Goal: Use online tool/utility: Utilize a website feature to perform a specific function

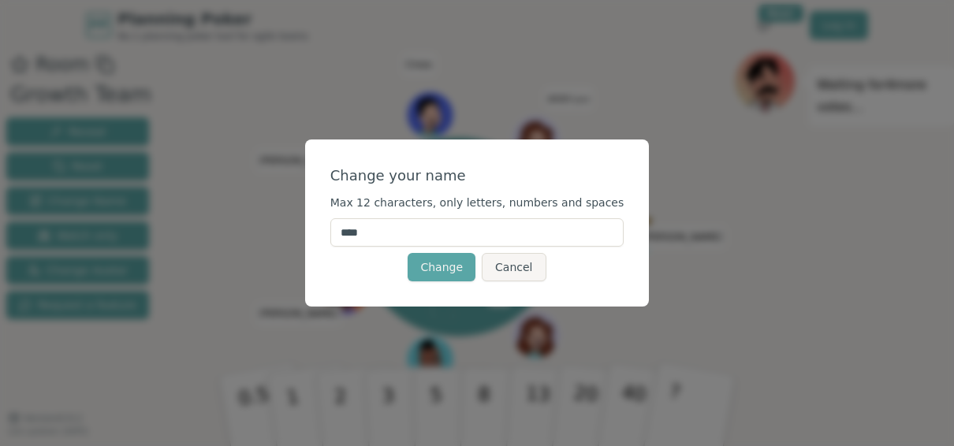
click at [409, 233] on input "****" at bounding box center [477, 232] width 294 height 28
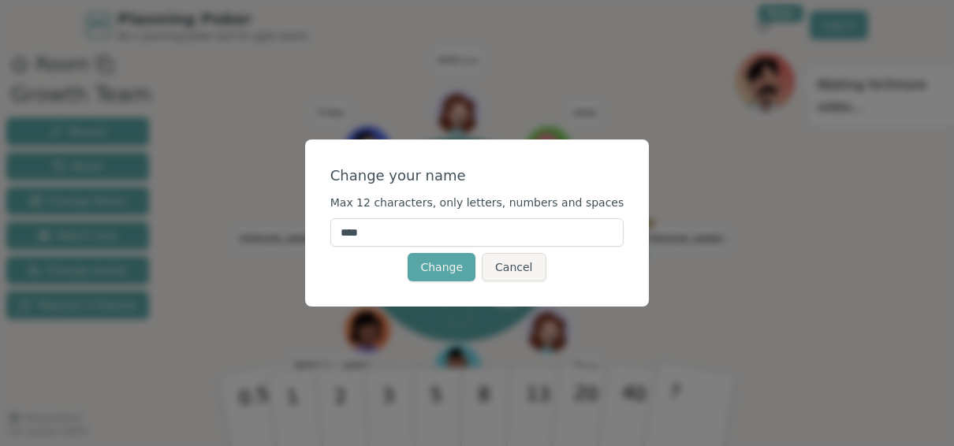
click at [411, 232] on input "****" at bounding box center [477, 232] width 294 height 28
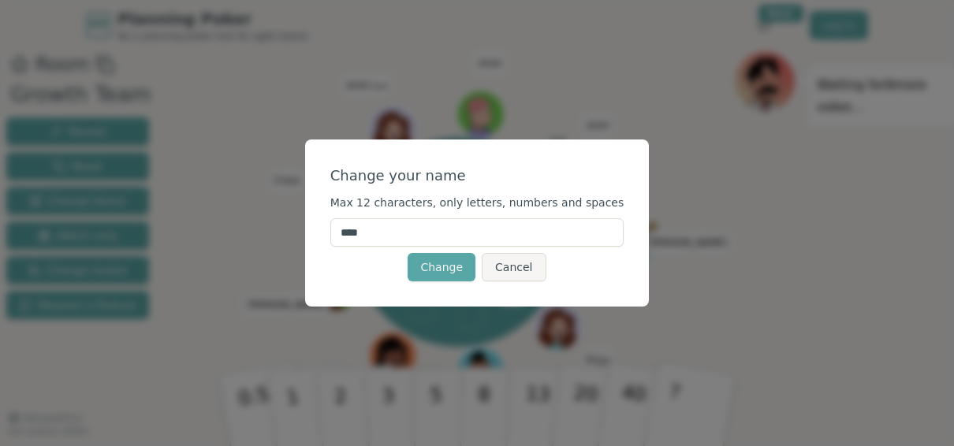
click at [412, 233] on input "****" at bounding box center [477, 232] width 294 height 28
type input "*****"
click at [439, 259] on button "Change" at bounding box center [442, 267] width 68 height 28
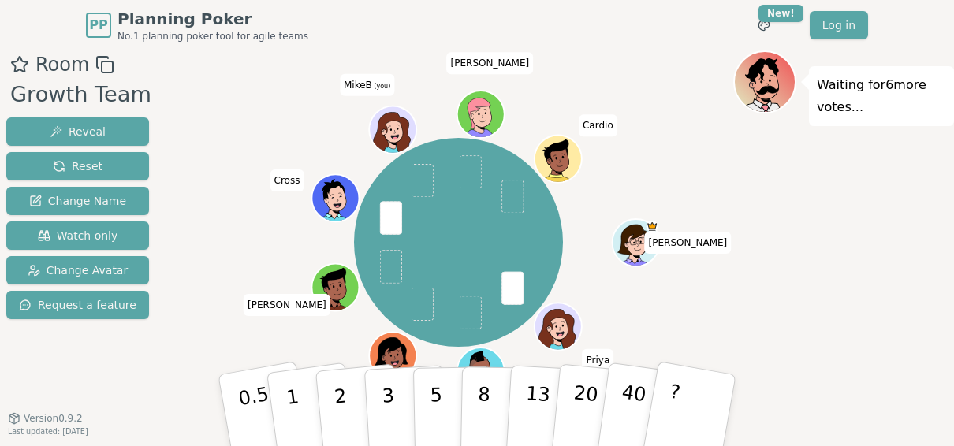
click at [394, 118] on icon at bounding box center [393, 133] width 38 height 41
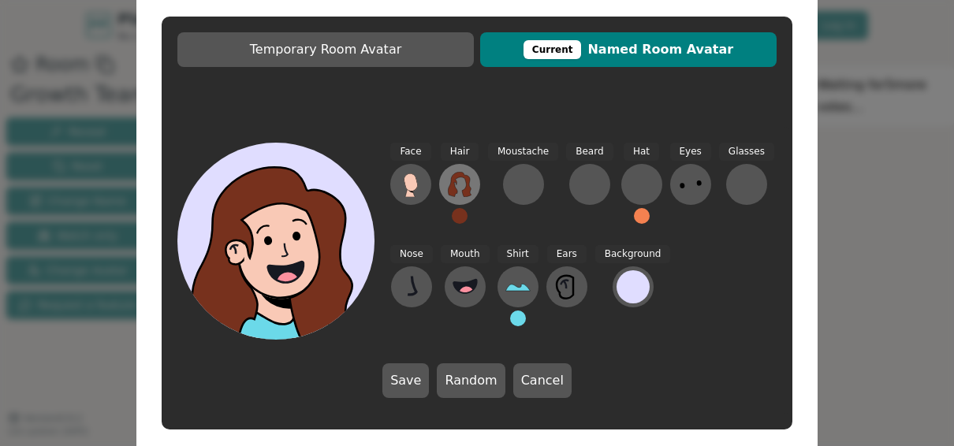
click at [464, 177] on icon at bounding box center [459, 184] width 23 height 25
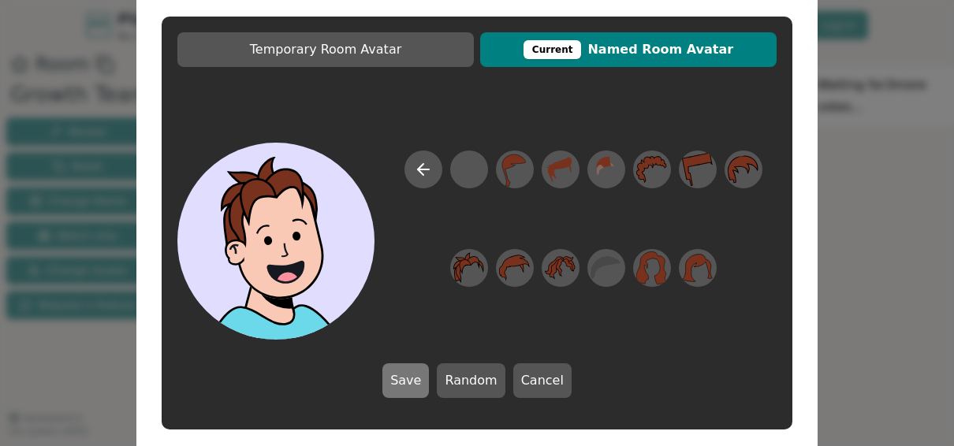
click at [410, 374] on button "Save" at bounding box center [405, 380] width 47 height 35
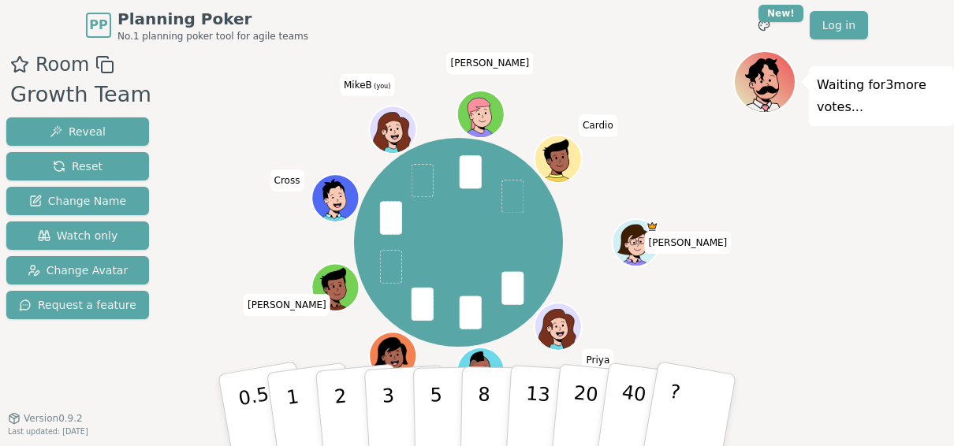
click at [381, 124] on icon at bounding box center [394, 127] width 37 height 6
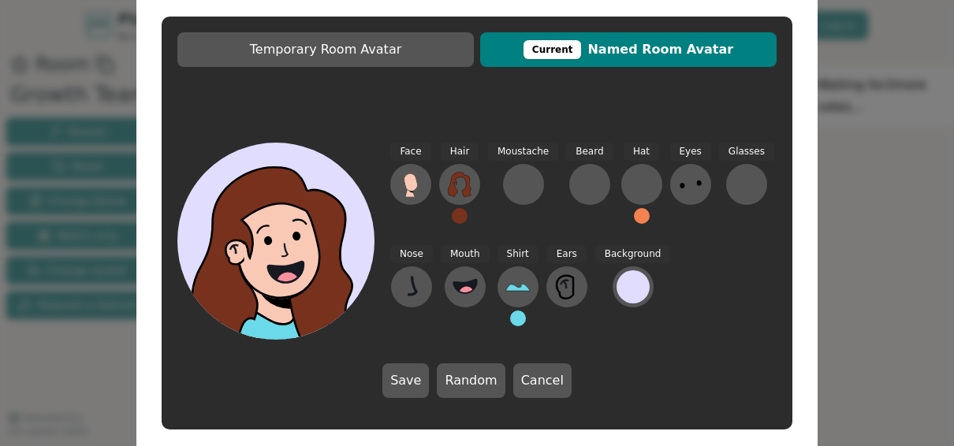
click at [839, 22] on div "Temporary Room Avatar Current Named Room Avatar Face Hair Moustache Beard Hat E…" at bounding box center [477, 223] width 954 height 446
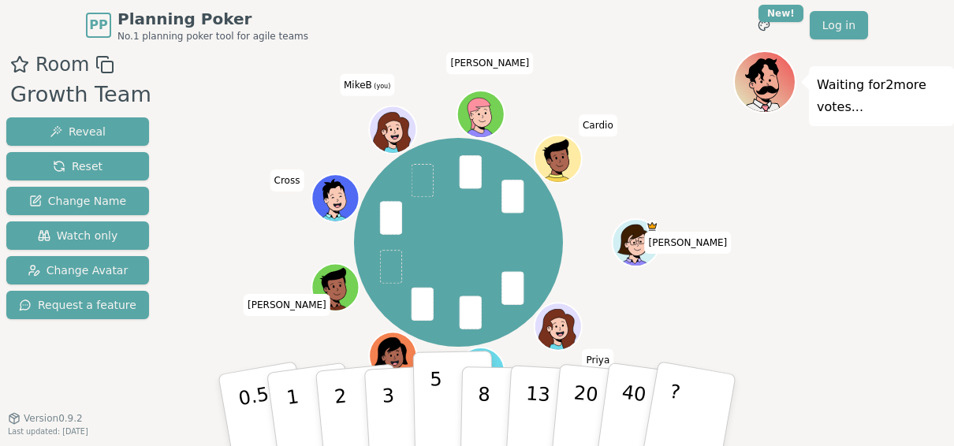
click at [435, 378] on p "5" at bounding box center [436, 410] width 13 height 85
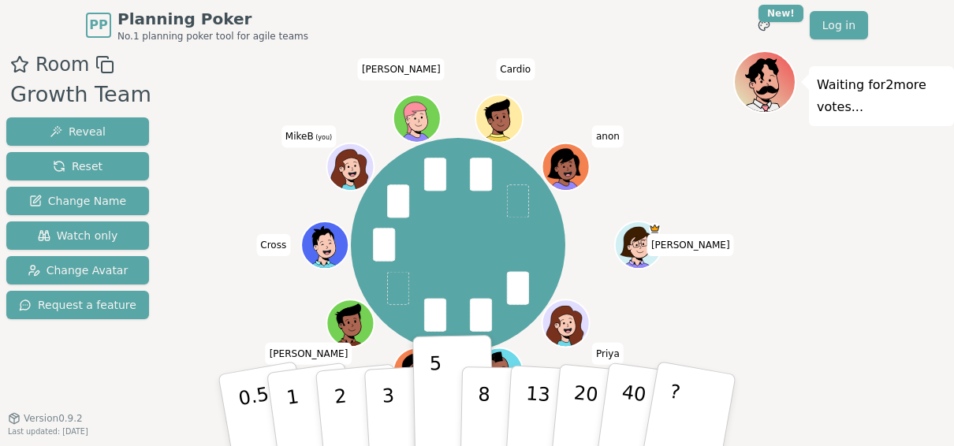
click at [354, 159] on icon at bounding box center [350, 170] width 44 height 41
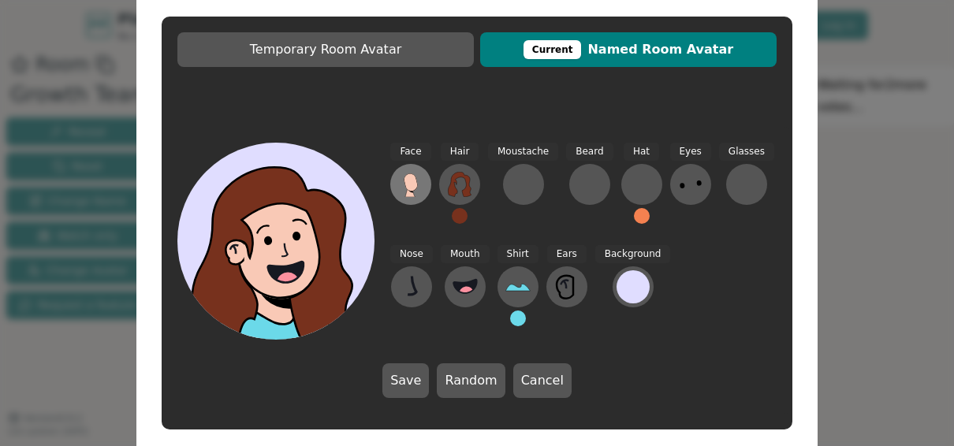
click at [408, 181] on icon at bounding box center [410, 181] width 13 height 17
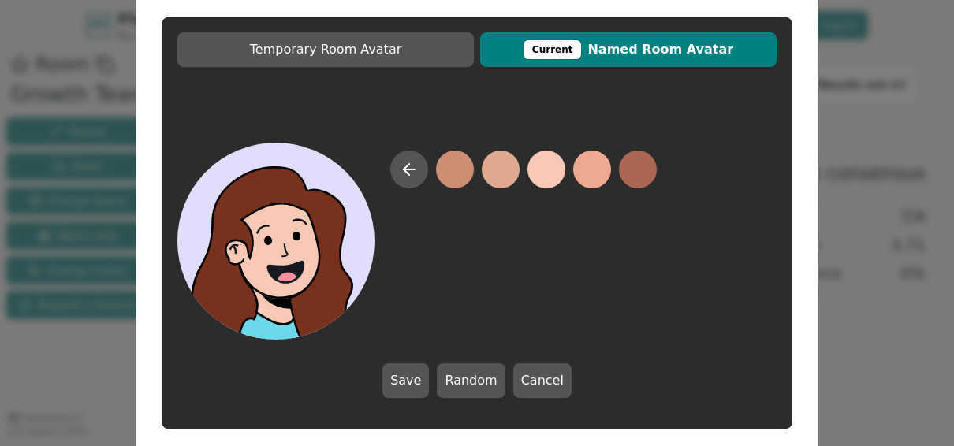
click at [408, 181] on button at bounding box center [409, 170] width 38 height 38
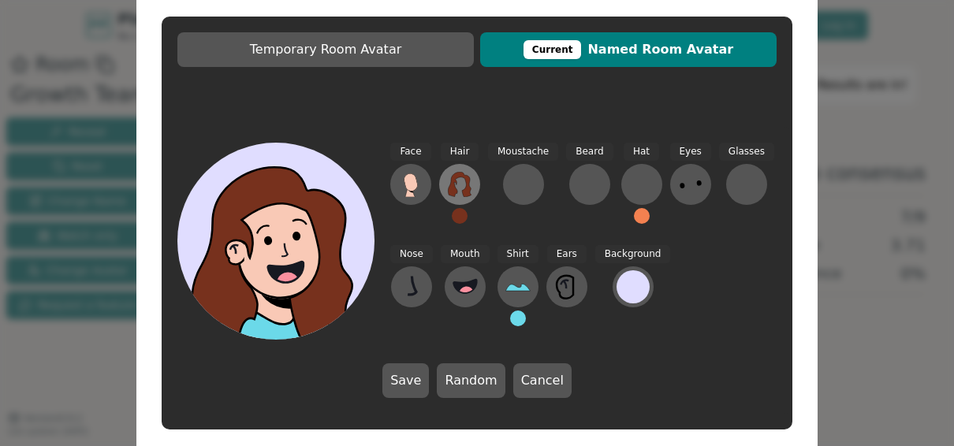
click at [463, 186] on icon at bounding box center [459, 184] width 25 height 25
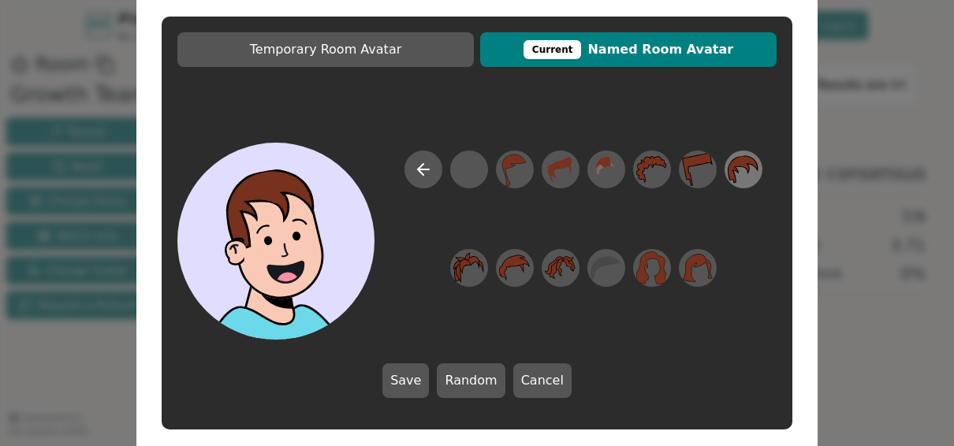
click at [736, 169] on icon at bounding box center [743, 169] width 31 height 28
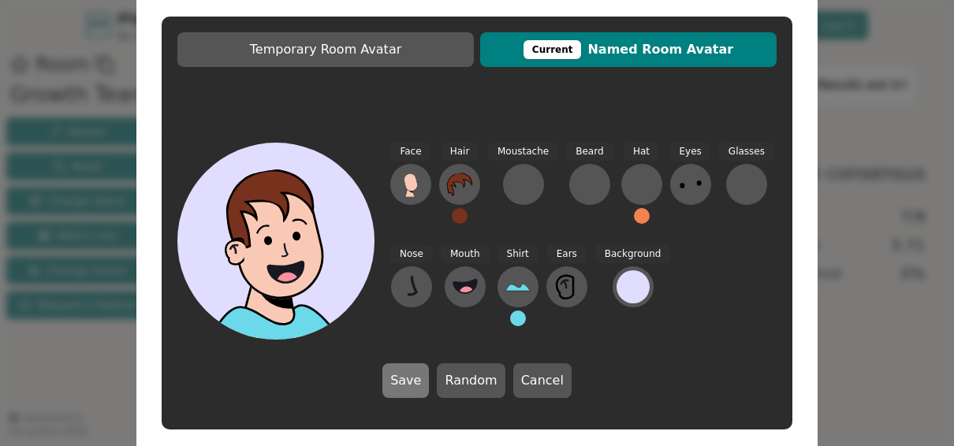
click at [412, 372] on button "Save" at bounding box center [405, 380] width 47 height 35
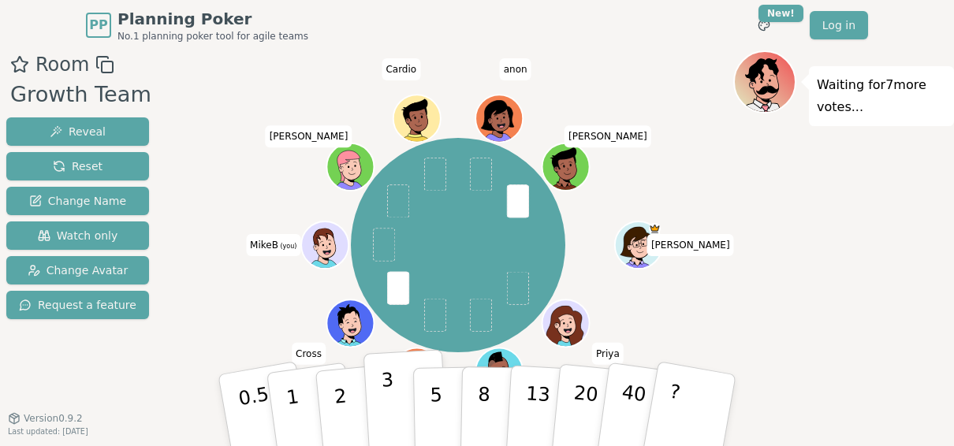
click at [382, 408] on p "3" at bounding box center [389, 412] width 17 height 86
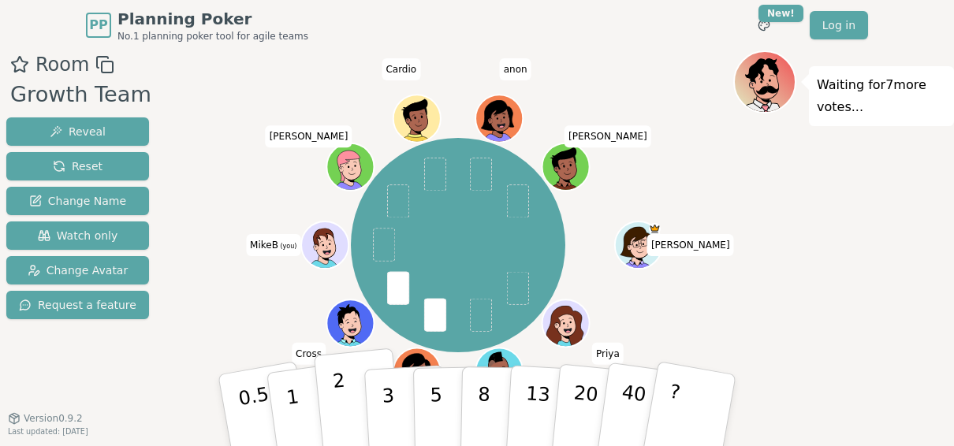
click at [327, 404] on button "2" at bounding box center [359, 410] width 90 height 125
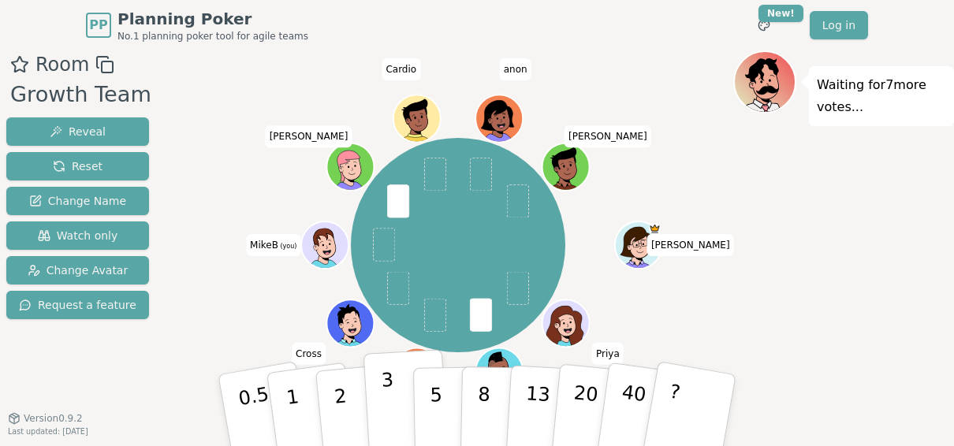
click at [399, 392] on button "3" at bounding box center [406, 410] width 86 height 123
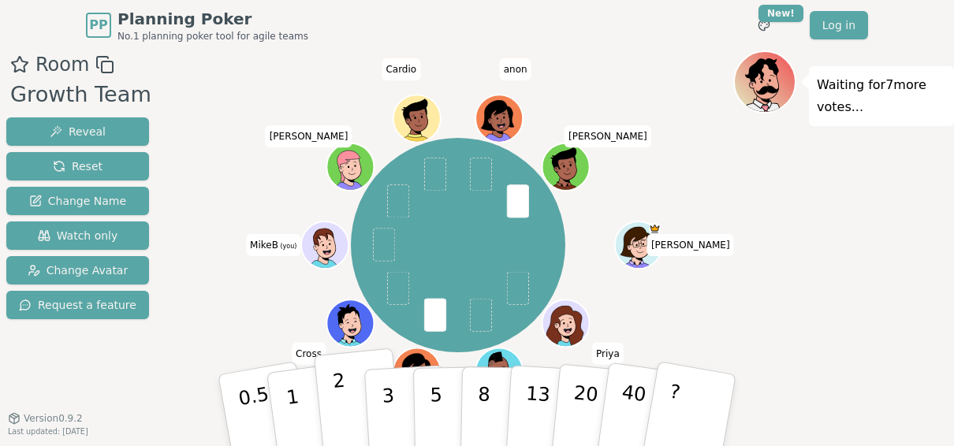
click at [330, 394] on button "2" at bounding box center [359, 410] width 90 height 125
click at [337, 375] on p "2" at bounding box center [342, 413] width 20 height 86
